Goal: Task Accomplishment & Management: Manage account settings

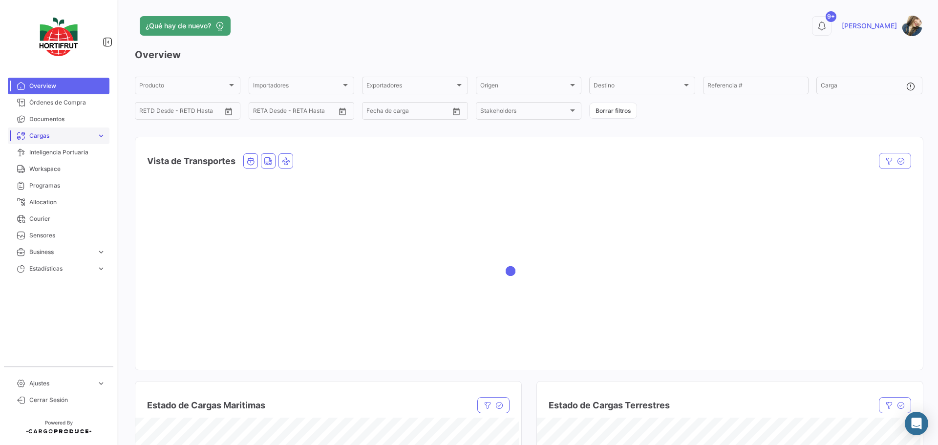
click at [107, 139] on link "Cargas expand_more" at bounding box center [59, 136] width 102 height 17
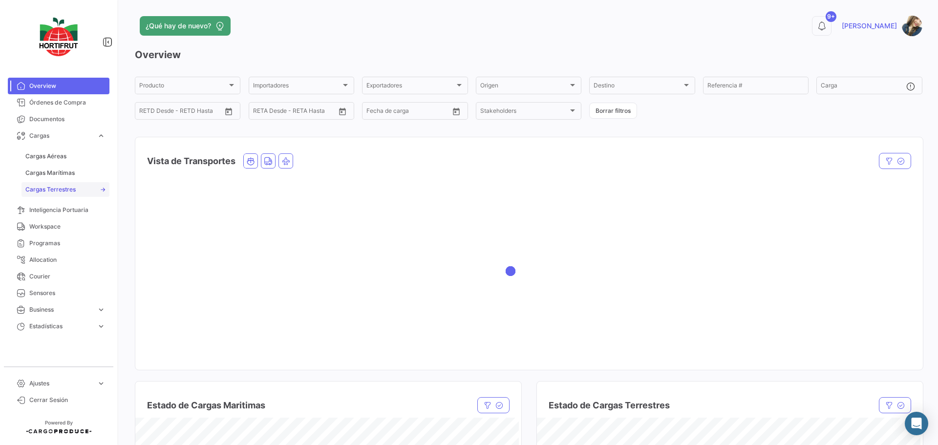
click at [65, 187] on span "Cargas Terrestres" at bounding box center [50, 189] width 50 height 9
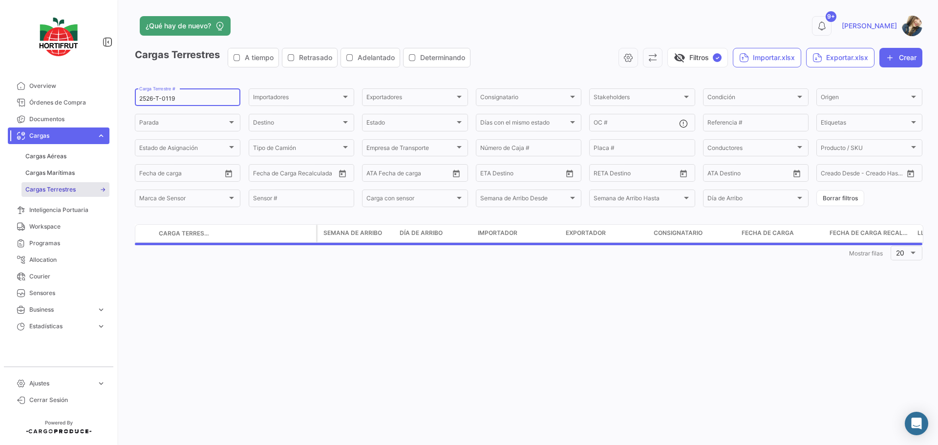
click at [180, 101] on input "2526-T-0119" at bounding box center [187, 98] width 97 height 7
paste input "25"
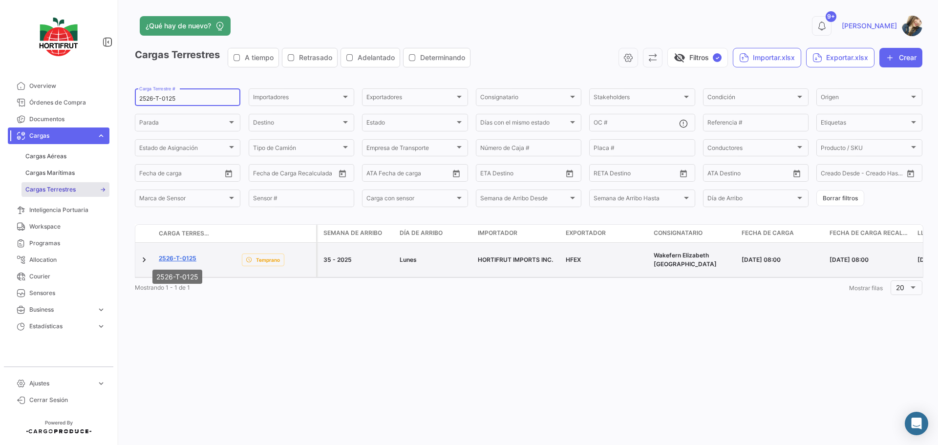
type input "2526-T-0125"
click at [191, 260] on link "2526-T-0125" at bounding box center [178, 258] width 38 height 9
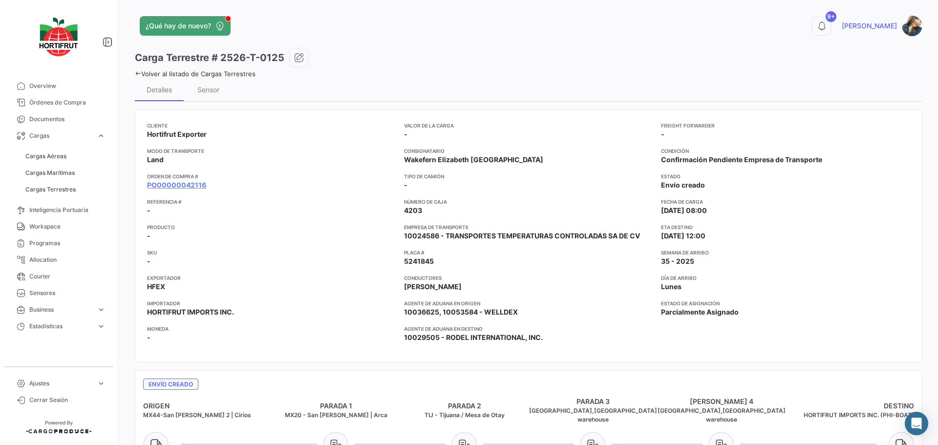
scroll to position [49, 0]
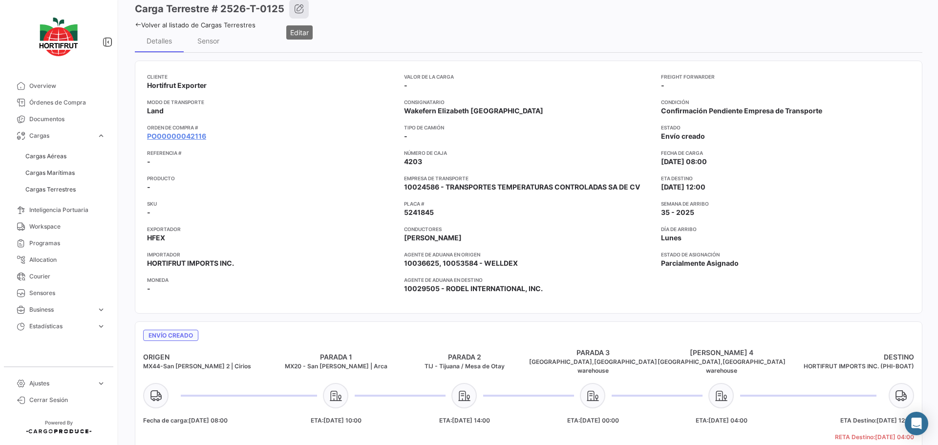
click at [296, 7] on icon "button" at bounding box center [299, 9] width 10 height 10
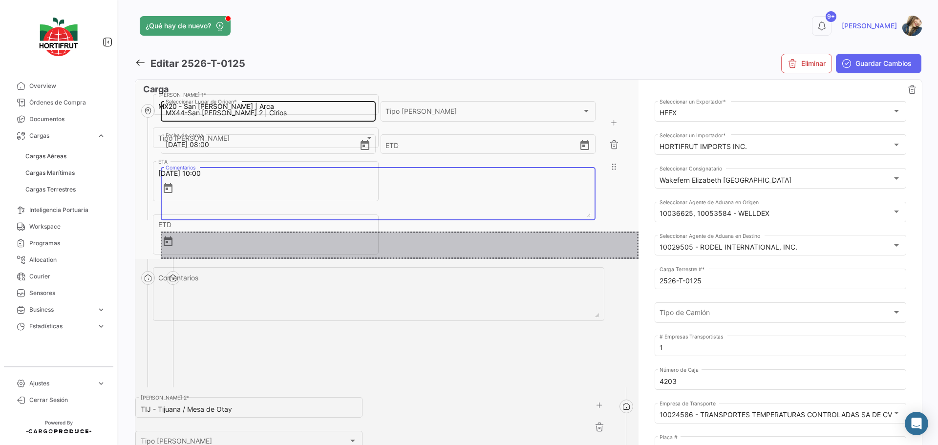
drag, startPoint x: 353, startPoint y: 237, endPoint x: 346, endPoint y: 111, distance: 126.8
type input "MX20 - San [PERSON_NAME] | Arca"
type input "MX44-San [PERSON_NAME] 2 | Cirios"
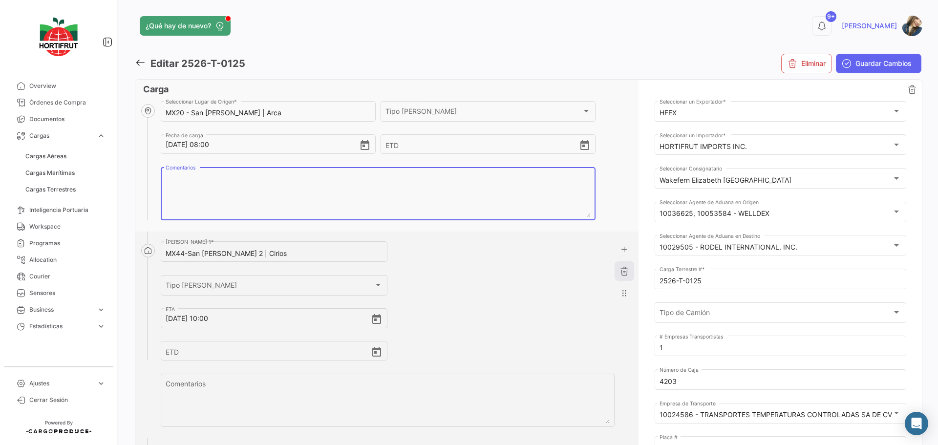
click at [616, 271] on button "button" at bounding box center [625, 271] width 20 height 20
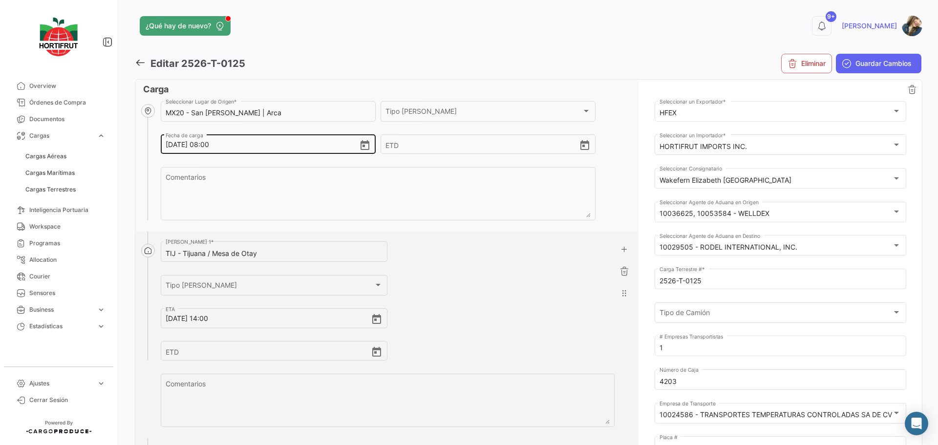
click at [211, 149] on input "[DATE] 08:00" at bounding box center [262, 145] width 193 height 34
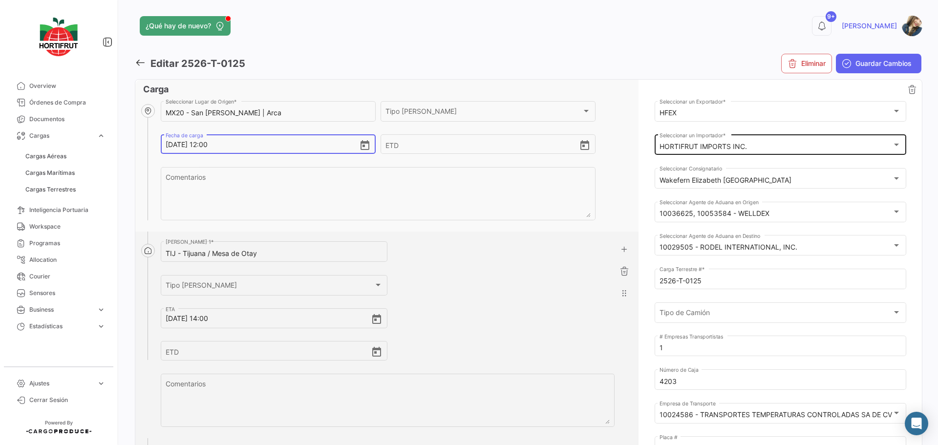
type input "[DATE] 12:00"
click at [770, 153] on div "HORTIFRUT IMPORTS INC. Seleccionar un Importador *" at bounding box center [780, 144] width 241 height 22
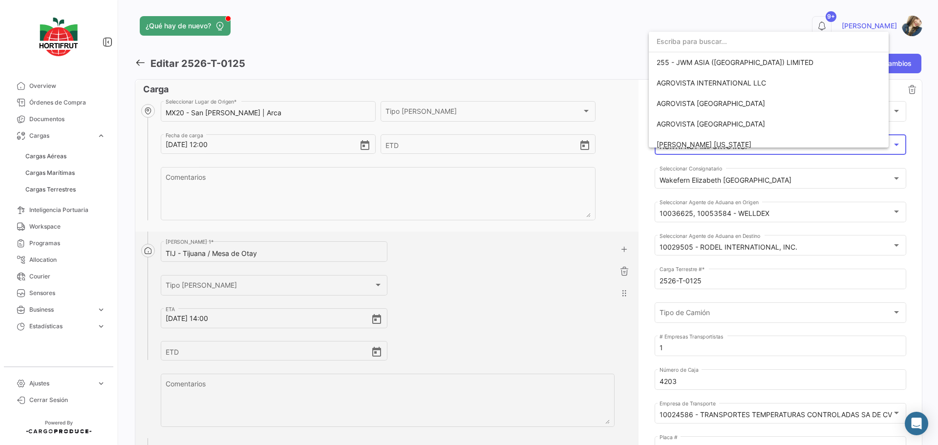
scroll to position [1544, 0]
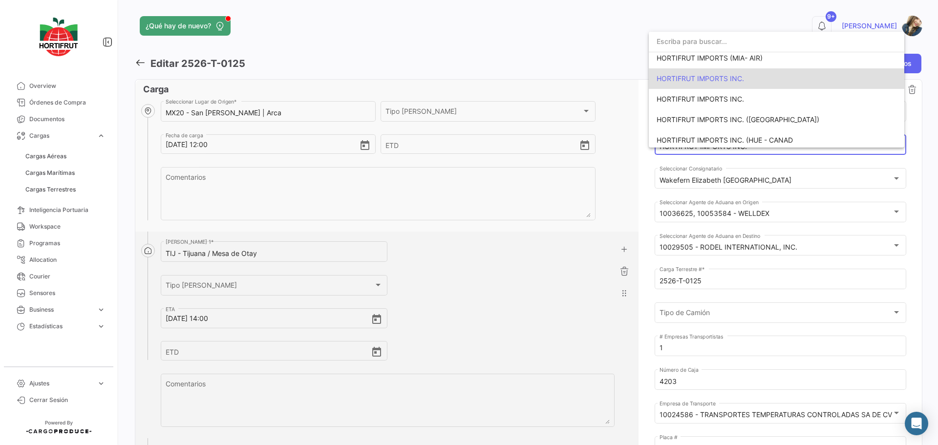
click at [744, 82] on span "HORTIFRUT IMPORTS INC." at bounding box center [777, 78] width 240 height 21
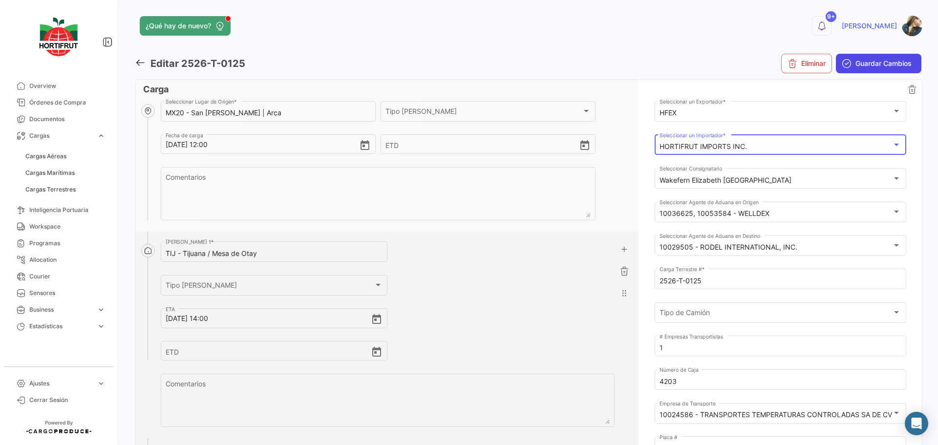
click at [846, 66] on icon "submit" at bounding box center [847, 64] width 10 height 10
